Goal: Transaction & Acquisition: Purchase product/service

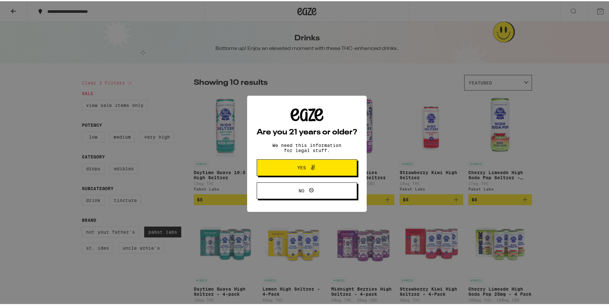
click at [288, 171] on button "Yes" at bounding box center [307, 166] width 100 height 17
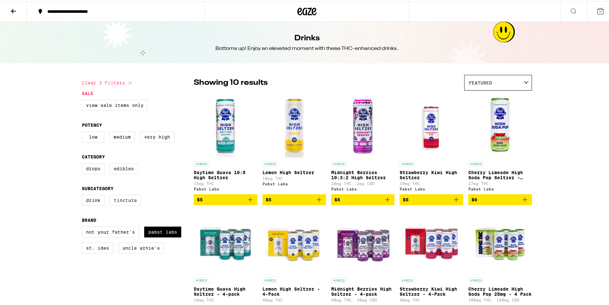
click at [124, 204] on label "Tincture" at bounding box center [125, 198] width 31 height 11
click at [83, 195] on input "Tincture" at bounding box center [83, 194] width 0 height 0
checkbox input "true"
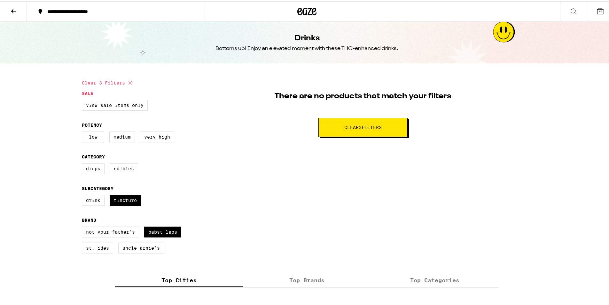
click at [89, 201] on label "Drink" at bounding box center [93, 198] width 23 height 11
click at [83, 195] on input "Drink" at bounding box center [83, 194] width 0 height 0
checkbox input "true"
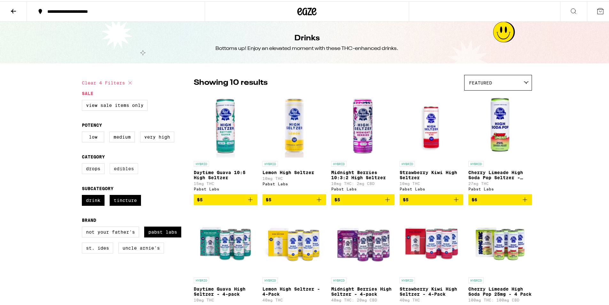
click at [122, 172] on label "Edibles" at bounding box center [124, 167] width 28 height 11
click at [83, 163] on input "Edibles" at bounding box center [83, 163] width 0 height 0
checkbox input "true"
click at [119, 165] on fieldset "Category Drops Edibles" at bounding box center [138, 165] width 112 height 25
click at [120, 201] on label "Tincture" at bounding box center [125, 198] width 31 height 11
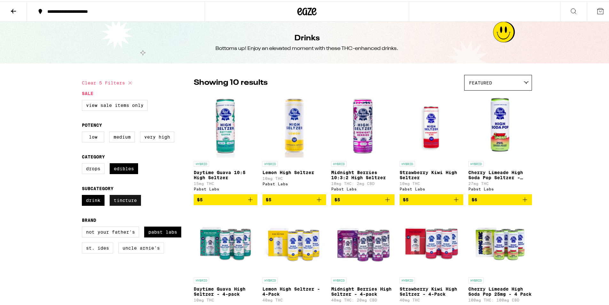
click at [83, 195] on input "Tincture" at bounding box center [83, 194] width 0 height 0
checkbox input "false"
click at [123, 173] on label "Edibles" at bounding box center [124, 167] width 28 height 11
click at [83, 163] on input "Edibles" at bounding box center [83, 163] width 0 height 0
checkbox input "false"
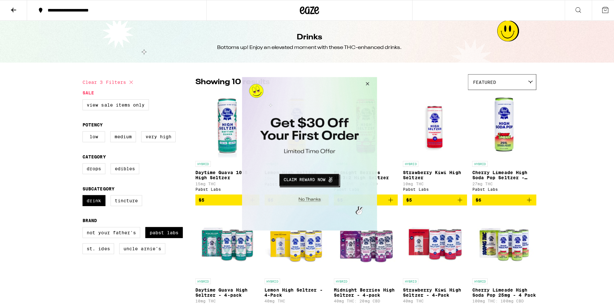
click at [368, 83] on button "Close Modal" at bounding box center [364, 84] width 17 height 15
